Goal: Information Seeking & Learning: Find specific fact

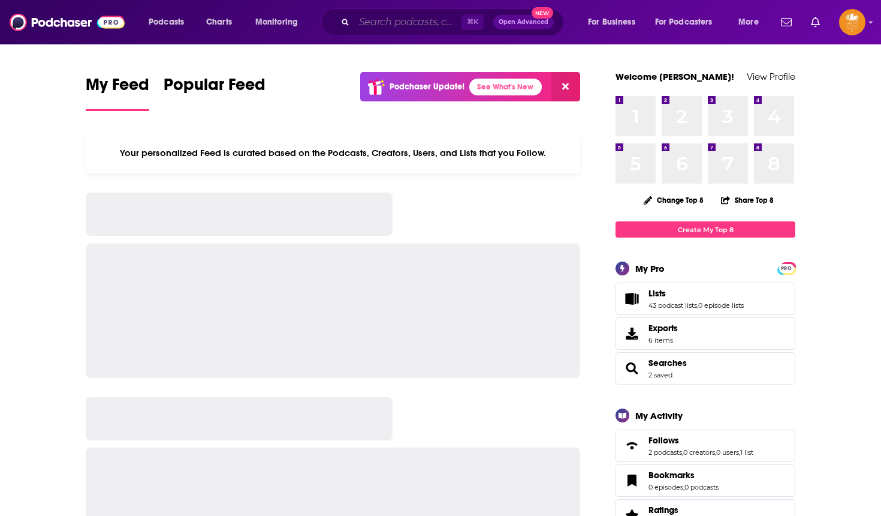
click at [358, 22] on input "Search podcasts, credits, & more..." at bounding box center [407, 22] width 107 height 19
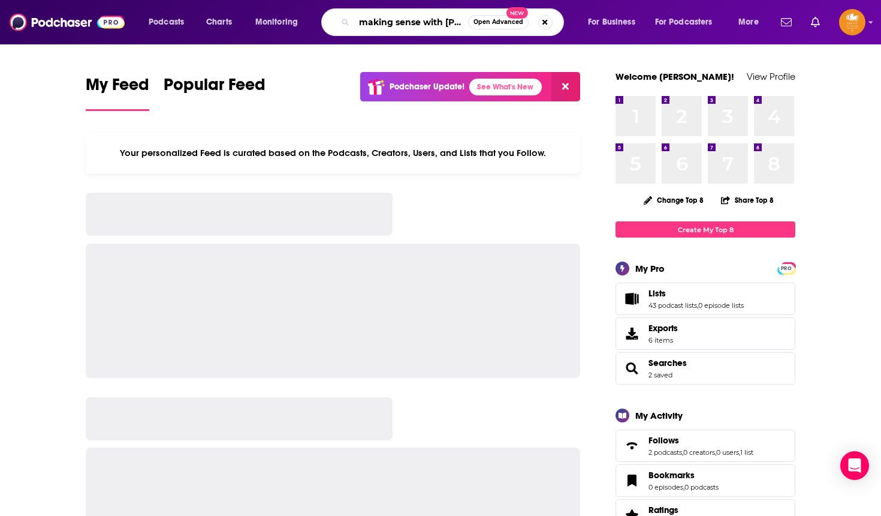
type input "making sense with [PERSON_NAME]"
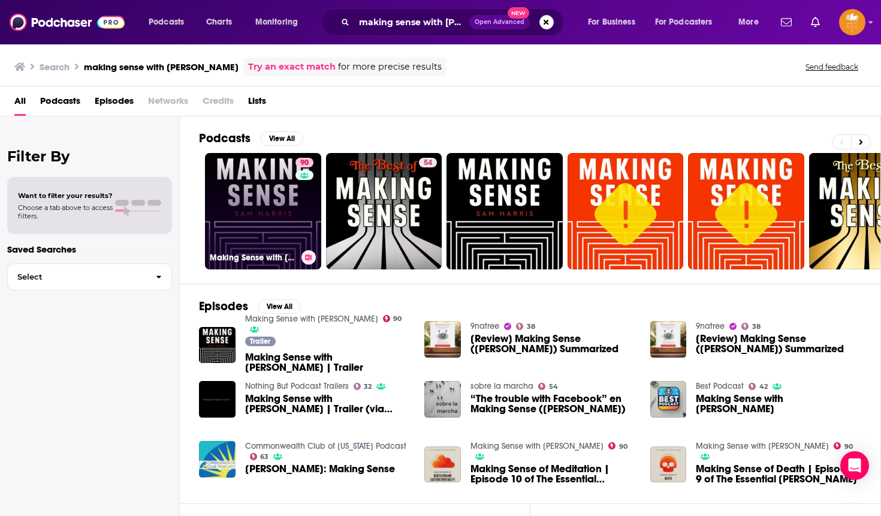
click at [260, 186] on link "90 Making Sense with [PERSON_NAME]" at bounding box center [263, 211] width 116 height 116
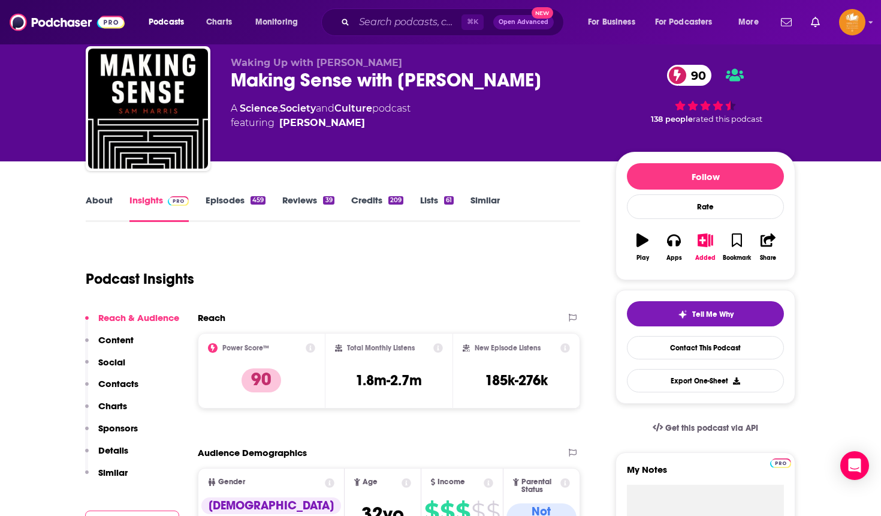
scroll to position [47, 0]
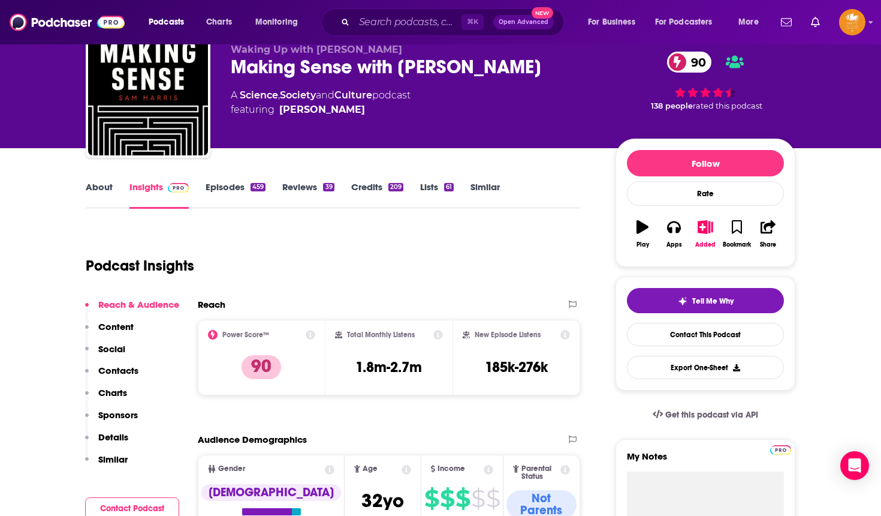
click at [134, 369] on p "Contacts" at bounding box center [118, 370] width 40 height 11
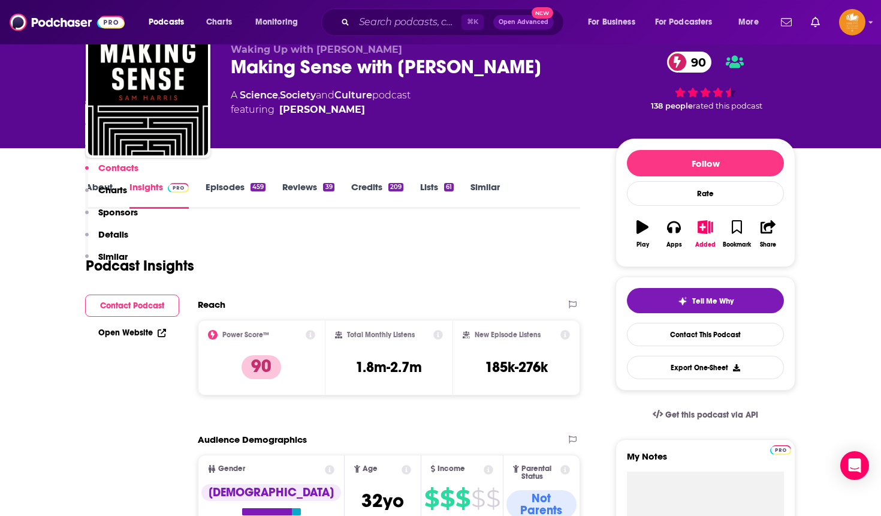
scroll to position [1015, 0]
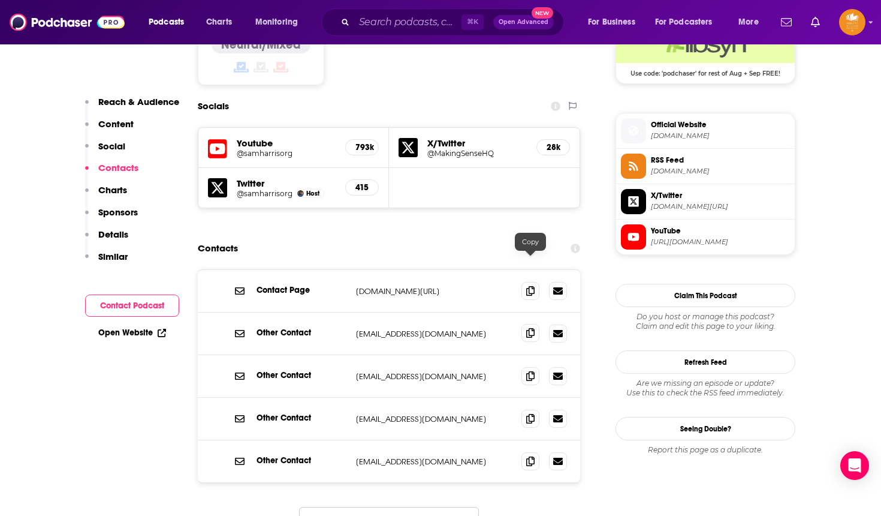
click at [532, 328] on icon at bounding box center [530, 333] width 8 height 10
